Goal: Information Seeking & Learning: Find specific fact

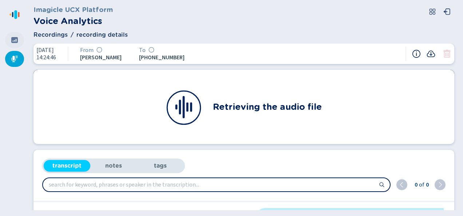
click at [16, 43] on icon at bounding box center [14, 40] width 7 height 6
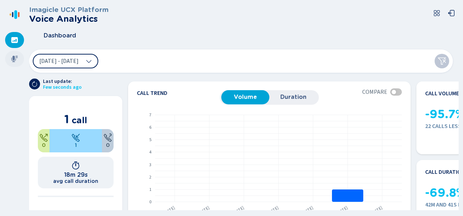
click at [15, 54] on div at bounding box center [14, 59] width 19 height 16
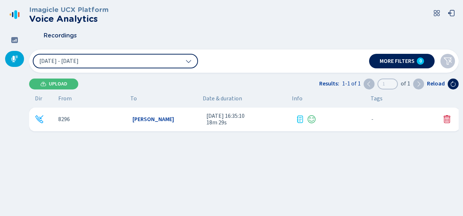
click at [124, 113] on div "8296 Mallory Cooke 2 Oct 2025 - 16:35:10 18m 29s - {{hiddenTagsCount}} more" at bounding box center [244, 120] width 431 height 24
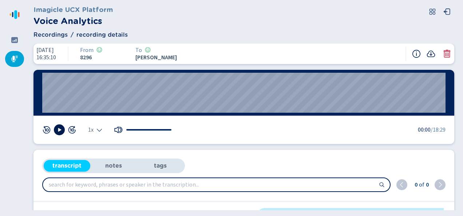
click at [63, 129] on button at bounding box center [59, 129] width 11 height 11
click at [56, 128] on icon at bounding box center [59, 130] width 6 height 6
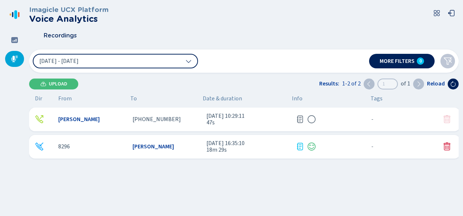
click at [78, 123] on span "[PERSON_NAME]" at bounding box center [78, 119] width 41 height 7
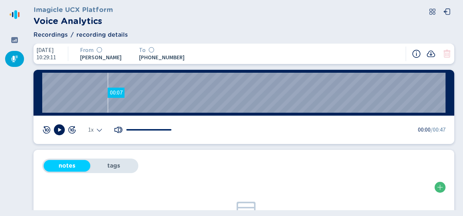
click at [108, 94] on wave "00:07" at bounding box center [243, 93] width 403 height 40
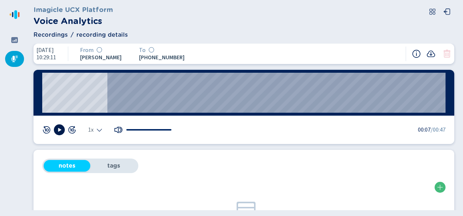
click at [60, 129] on icon at bounding box center [59, 130] width 6 height 6
click at [40, 103] on div "00:00" at bounding box center [243, 93] width 421 height 46
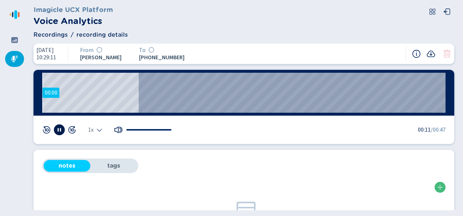
click at [43, 98] on wave "00:00" at bounding box center [243, 93] width 403 height 40
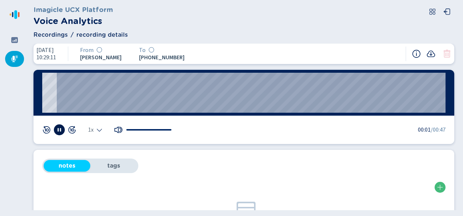
click at [59, 130] on rect at bounding box center [57, 130] width 1 height 4
click at [59, 130] on icon at bounding box center [59, 130] width 3 height 4
click at [42, 97] on div "00:00" at bounding box center [243, 93] width 421 height 46
click at [42, 94] on wave "00:00" at bounding box center [243, 93] width 403 height 40
click at [62, 130] on button at bounding box center [59, 129] width 11 height 11
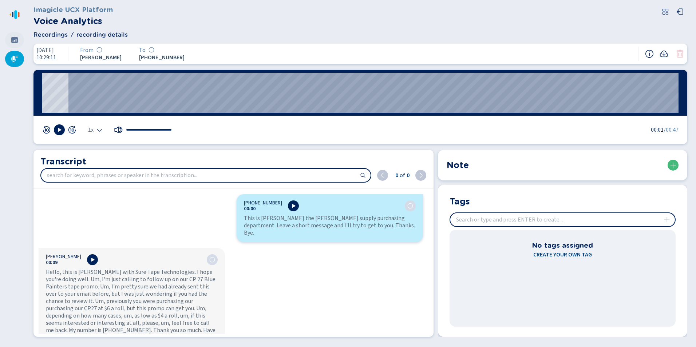
click at [14, 41] on icon at bounding box center [14, 40] width 7 height 6
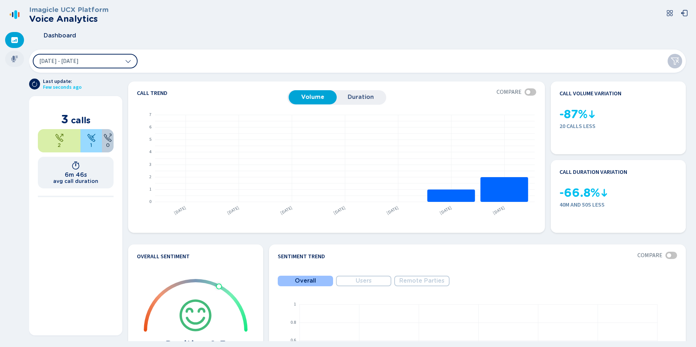
click at [14, 62] on icon at bounding box center [14, 59] width 7 height 7
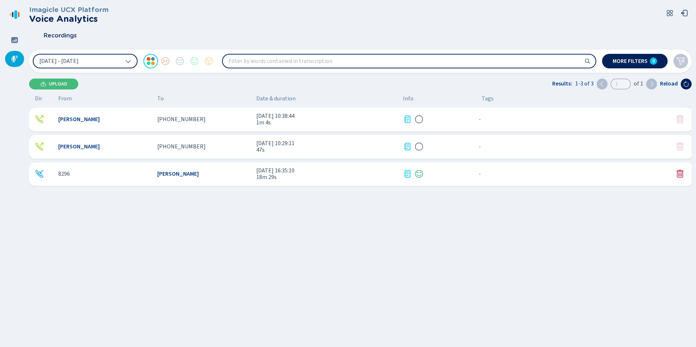
click at [187, 122] on span "[PHONE_NUMBER]" at bounding box center [181, 119] width 48 height 7
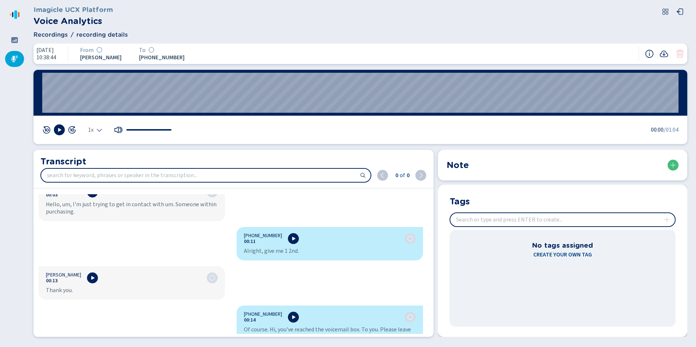
scroll to position [36, 0]
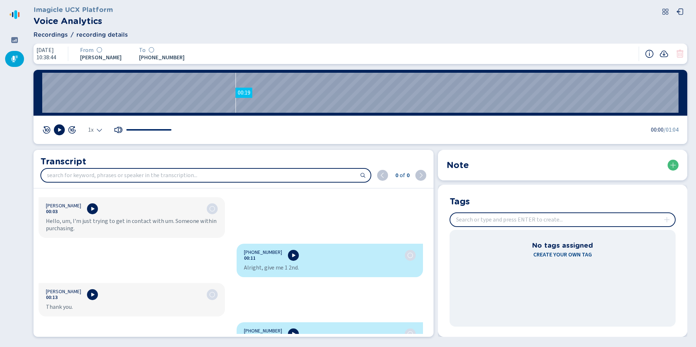
click at [235, 100] on wave "00:19" at bounding box center [360, 93] width 636 height 40
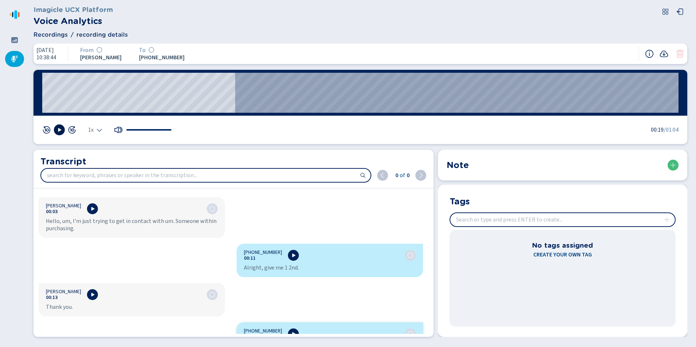
click at [63, 130] on button at bounding box center [59, 129] width 11 height 11
click at [322, 106] on wave "00:28" at bounding box center [360, 93] width 636 height 40
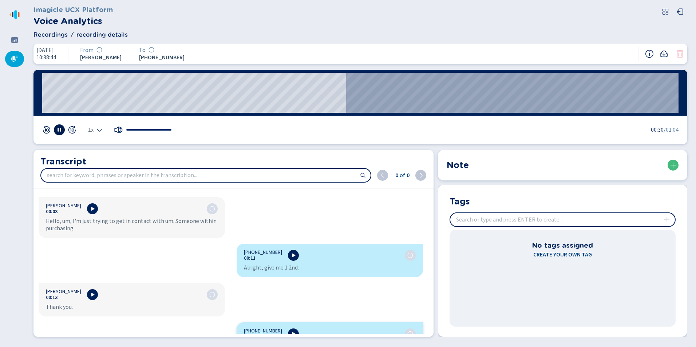
click at [61, 133] on button at bounding box center [59, 129] width 11 height 11
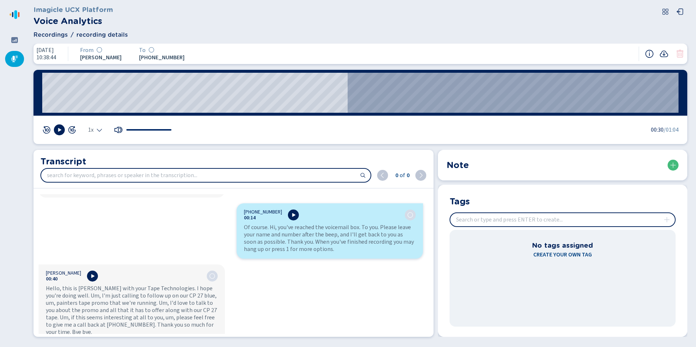
scroll to position [156, 0]
click at [21, 35] on div at bounding box center [14, 40] width 19 height 16
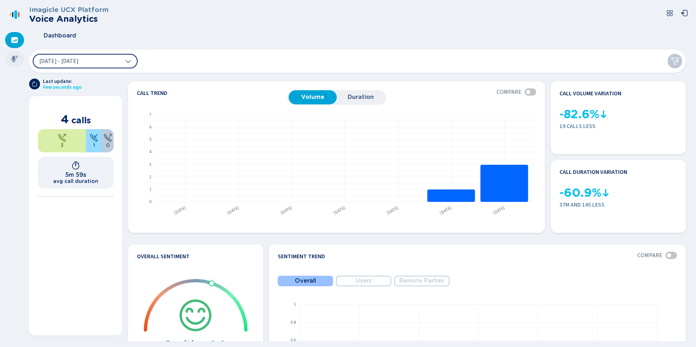
click at [23, 59] on div at bounding box center [14, 59] width 19 height 16
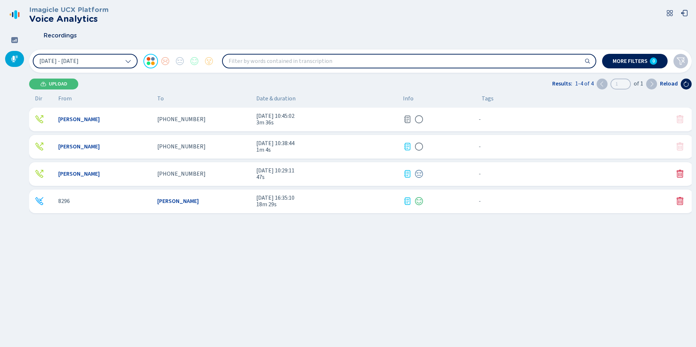
click at [114, 118] on div "[PERSON_NAME]" at bounding box center [104, 119] width 93 height 7
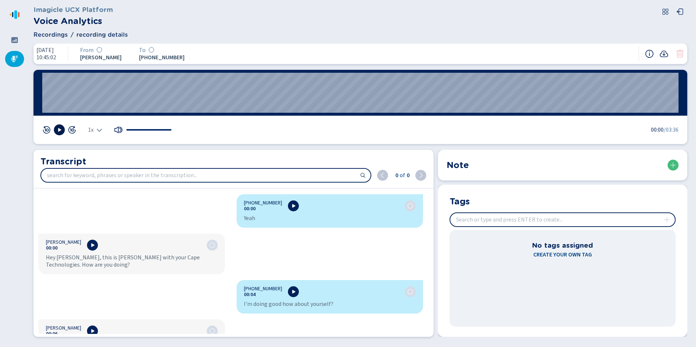
click at [58, 126] on button at bounding box center [59, 129] width 11 height 11
drag, startPoint x: 51, startPoint y: 94, endPoint x: 23, endPoint y: 95, distance: 28.8
click at [23, 95] on div "Imagicle UCX Platform Voice Analytics Recordings recording details [DATE] 10:45…" at bounding box center [348, 173] width 696 height 347
click at [48, 132] on icon at bounding box center [46, 130] width 9 height 9
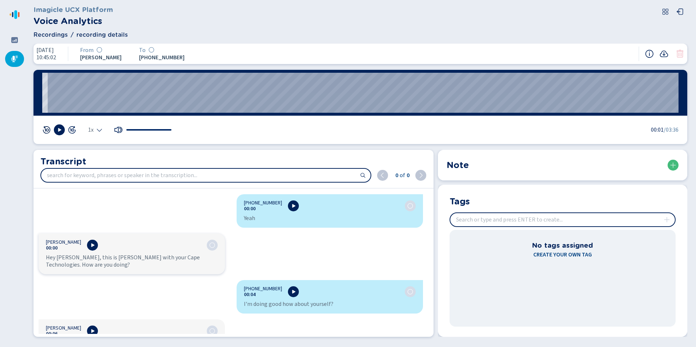
click at [47, 130] on icon at bounding box center [46, 130] width 9 height 9
click at [55, 130] on button at bounding box center [59, 129] width 11 height 11
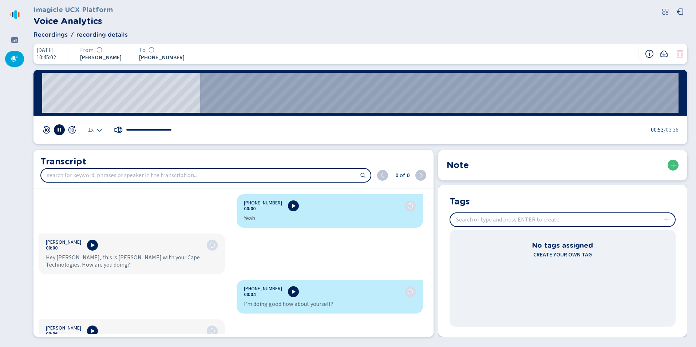
click at [61, 130] on icon at bounding box center [59, 130] width 6 height 6
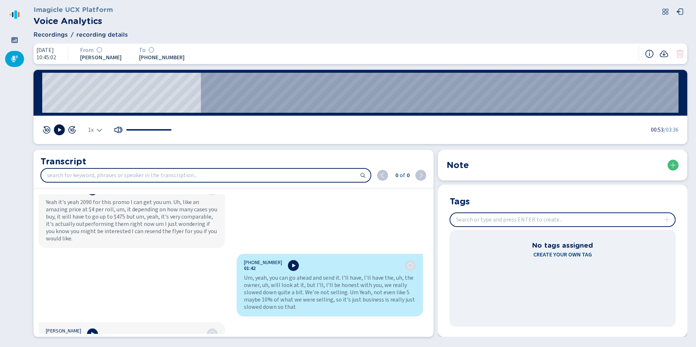
scroll to position [728, 0]
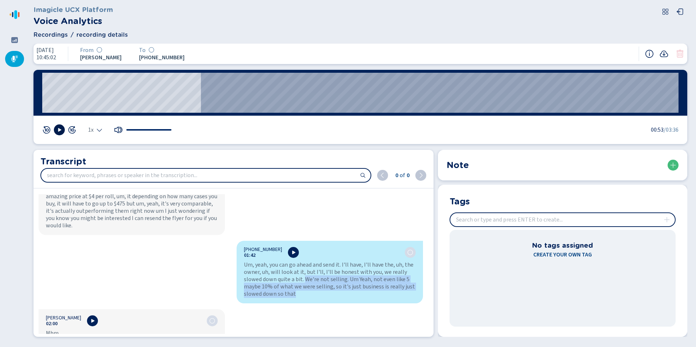
drag, startPoint x: 303, startPoint y: 274, endPoint x: 334, endPoint y: 283, distance: 33.1
click at [334, 283] on div "Um, yeah, you can go ahead and send it. I'll have, I'll have the, uh, the owner…" at bounding box center [330, 279] width 172 height 36
drag, startPoint x: 334, startPoint y: 283, endPoint x: 332, endPoint y: 293, distance: 9.4
click at [332, 293] on div "[PHONE_NUMBER]:42 Um, yeah, you can go ahead and send it. I'll have, I'll have …" at bounding box center [329, 272] width 186 height 63
click at [16, 37] on icon at bounding box center [14, 40] width 7 height 6
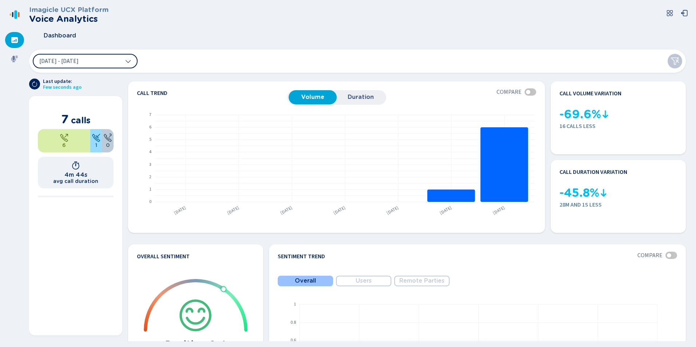
click at [115, 61] on button "[DATE] - [DATE]" at bounding box center [85, 61] width 105 height 15
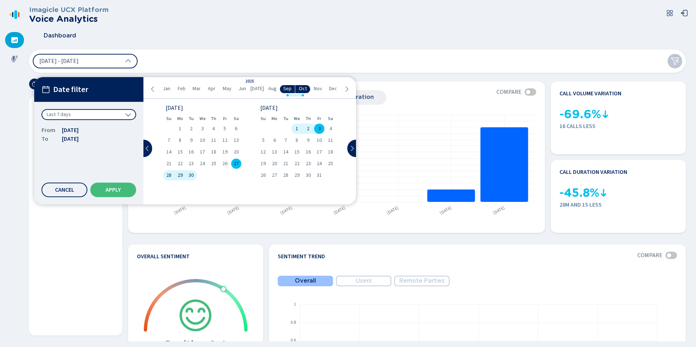
click at [142, 53] on div "[DATE] - [DATE] Date filter Last 7 days From [DATE] To [DATE] Cancel Apply [DAT…" at bounding box center [357, 60] width 656 height 23
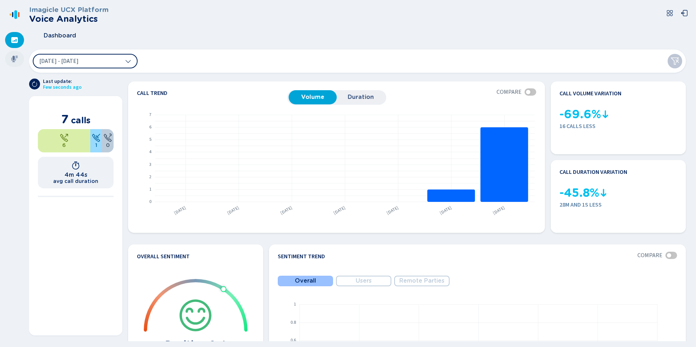
click at [18, 57] on div at bounding box center [14, 59] width 19 height 16
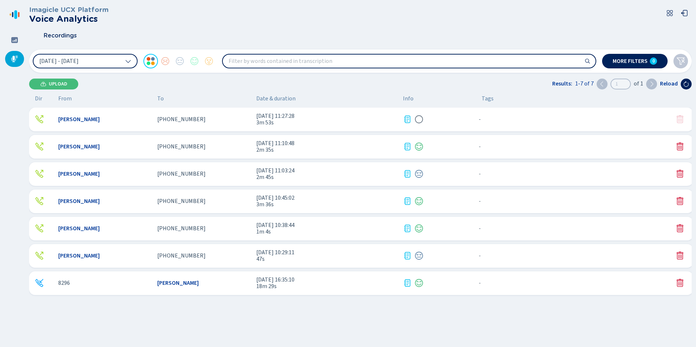
click at [175, 116] on div "[PERSON_NAME] [PHONE_NUMBER] [DATE] 11:27:28 3m 53s - {{hiddenTagsCount}} more" at bounding box center [361, 120] width 664 height 24
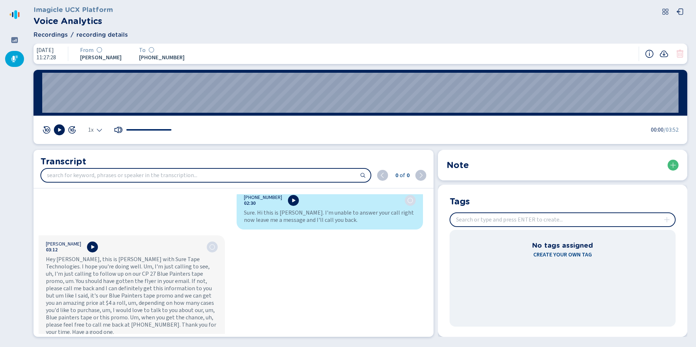
scroll to position [580, 0]
click at [18, 39] on icon at bounding box center [14, 40] width 7 height 6
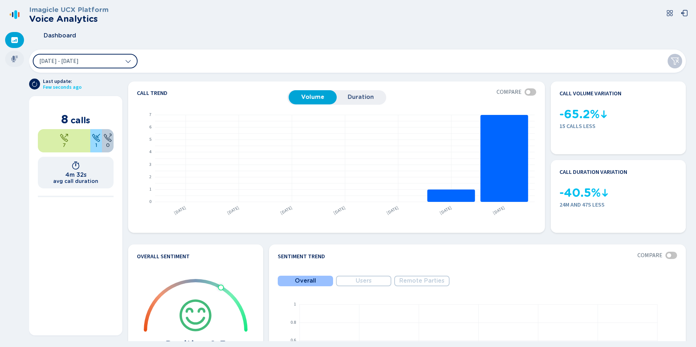
click at [13, 60] on icon at bounding box center [14, 58] width 7 height 7
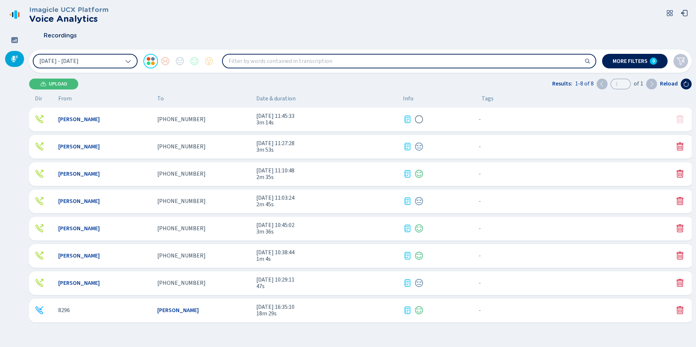
click at [191, 118] on span "[PHONE_NUMBER]" at bounding box center [181, 119] width 48 height 7
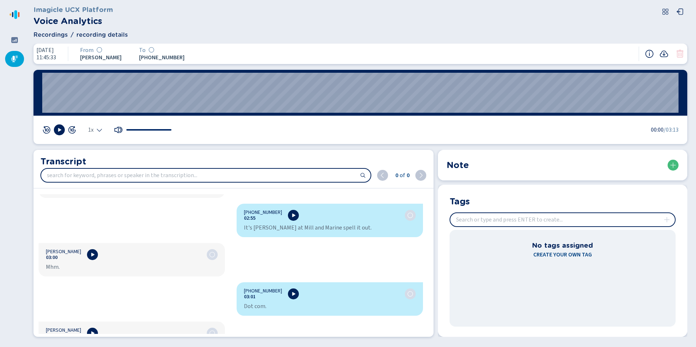
scroll to position [1746, 0]
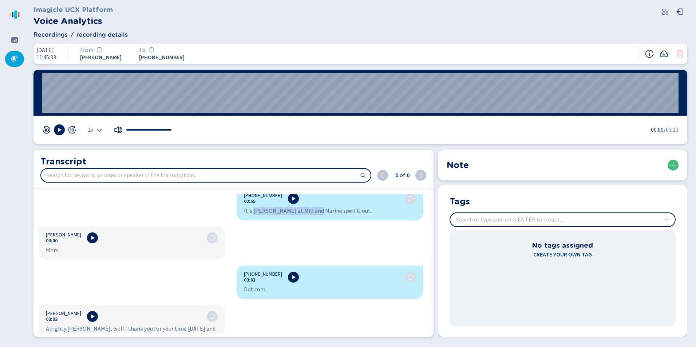
drag, startPoint x: 251, startPoint y: 211, endPoint x: 311, endPoint y: 213, distance: 60.4
click at [311, 213] on div "It's [PERSON_NAME] at Mill and Marine spell it out." at bounding box center [330, 210] width 172 height 7
copy div "[PERSON_NAME] at Mill and Marine"
